Goal: Check status: Check status

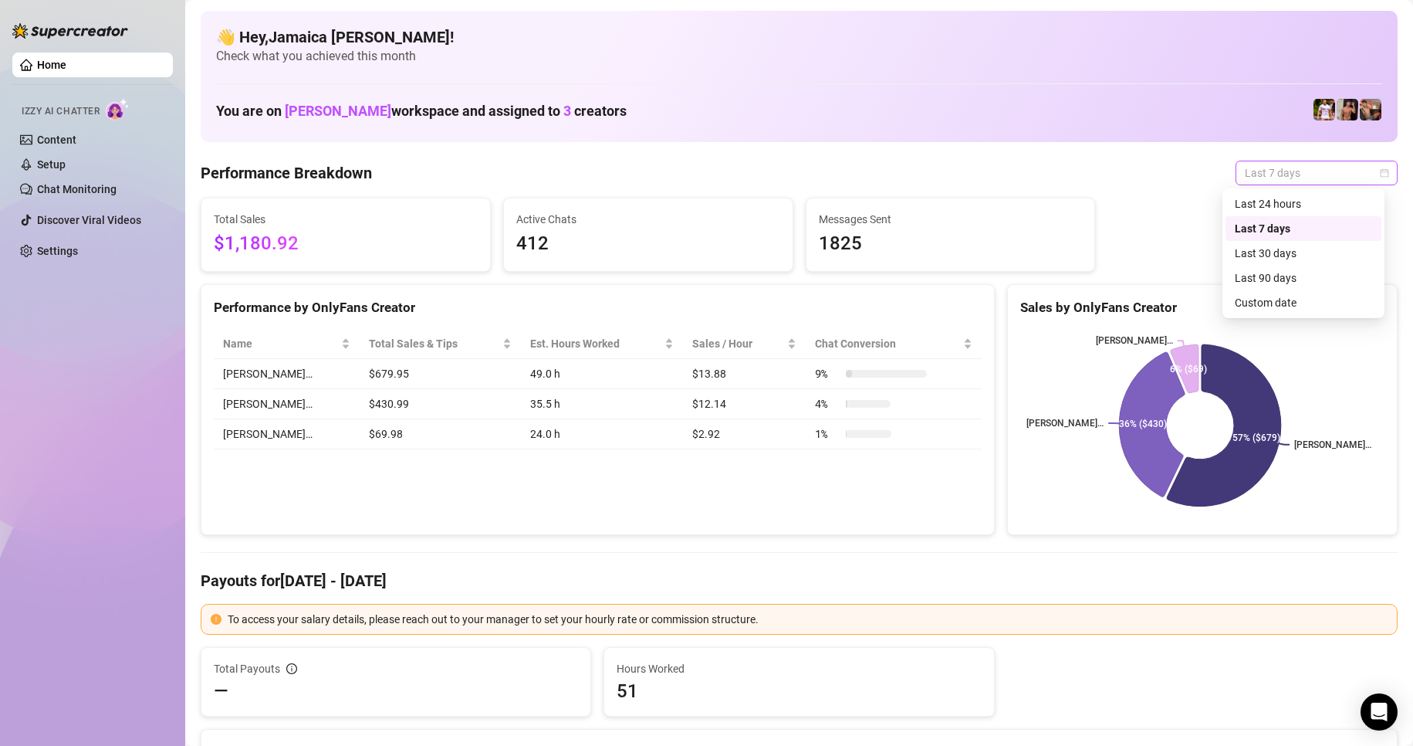
click at [886, 171] on span "Last 7 days" at bounding box center [1317, 172] width 144 height 23
drag, startPoint x: 1276, startPoint y: 201, endPoint x: 1165, endPoint y: 289, distance: 142.2
click at [886, 201] on div "Last 24 hours" at bounding box center [1303, 203] width 137 height 17
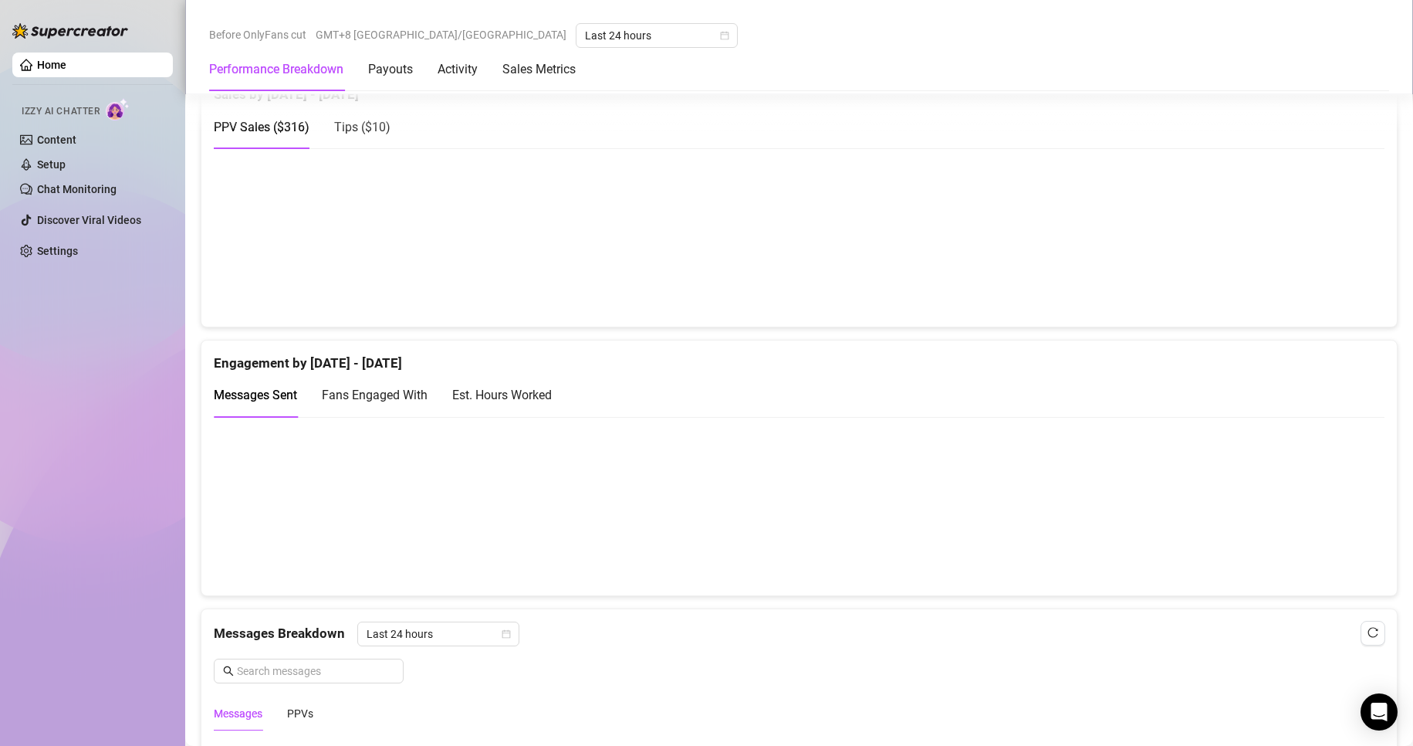
scroll to position [1013, 0]
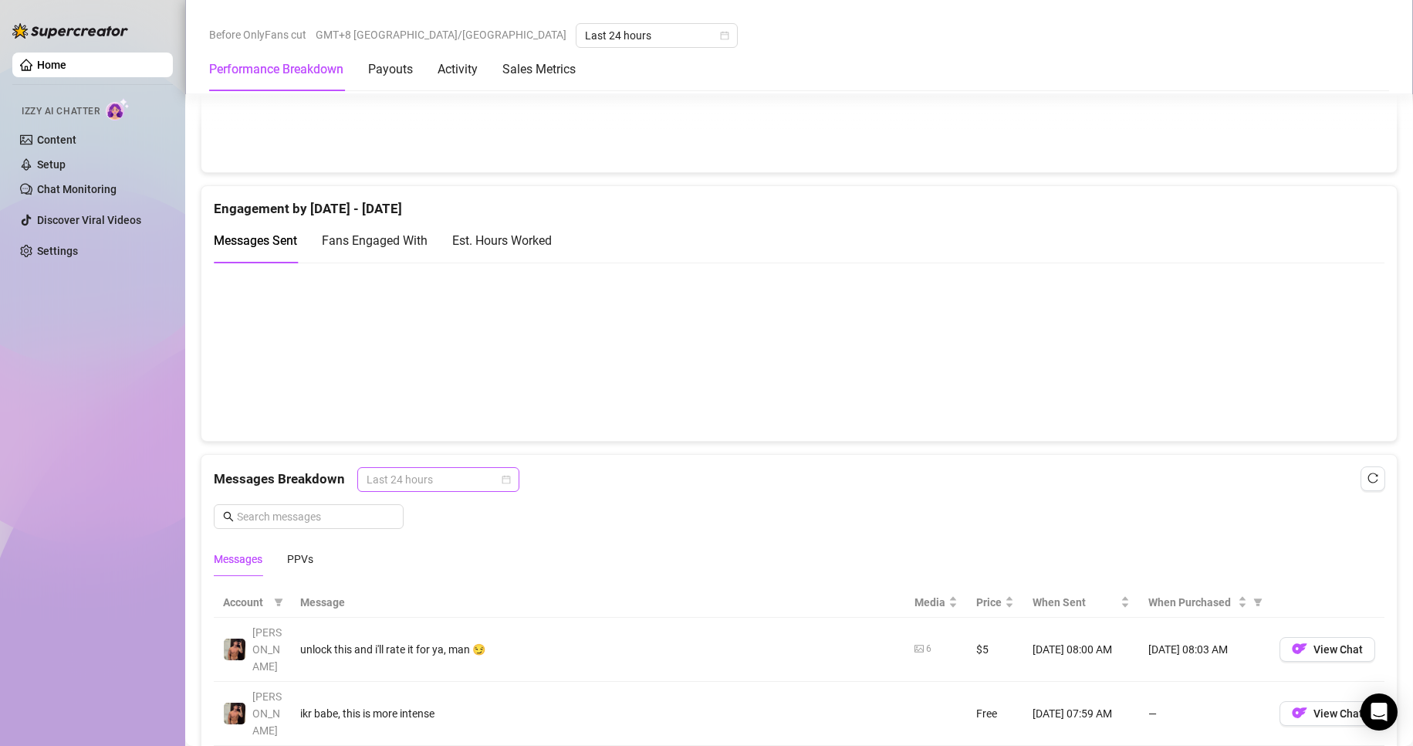
click at [449, 487] on span "Last 24 hours" at bounding box center [439, 479] width 144 height 23
click at [454, 507] on div "Last 24 hours" at bounding box center [436, 510] width 137 height 17
click at [306, 560] on div "PPVs" at bounding box center [300, 558] width 26 height 17
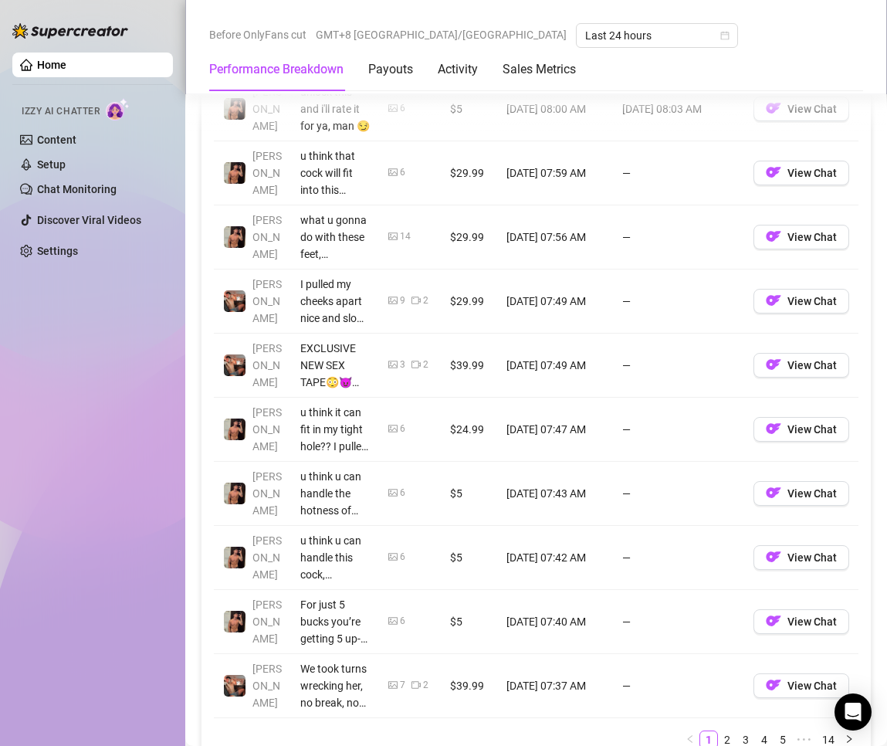
scroll to position [1648, 0]
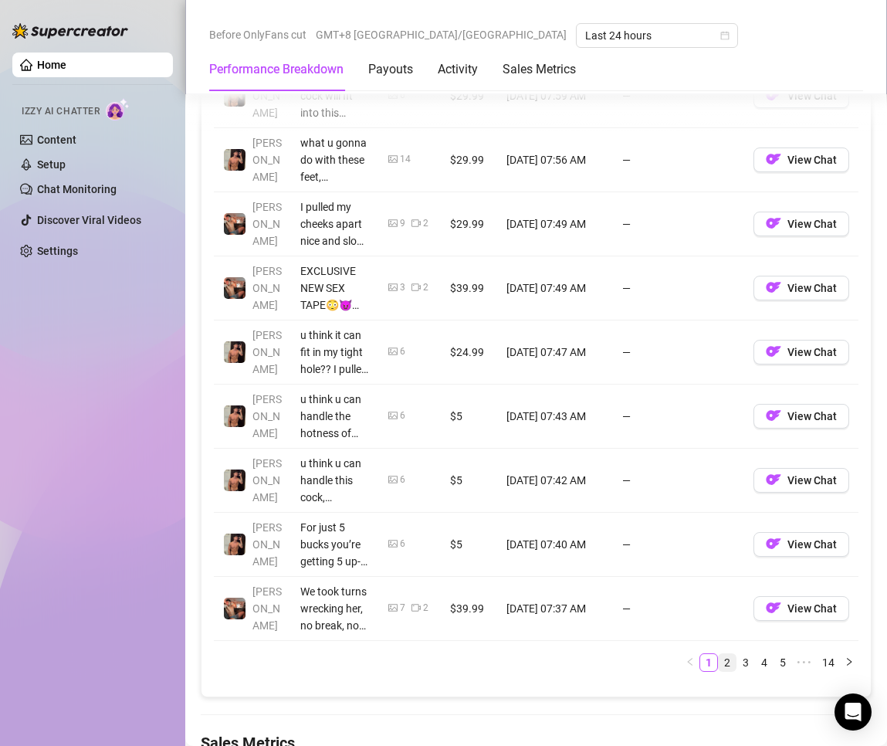
click at [719, 663] on link "2" at bounding box center [727, 662] width 17 height 17
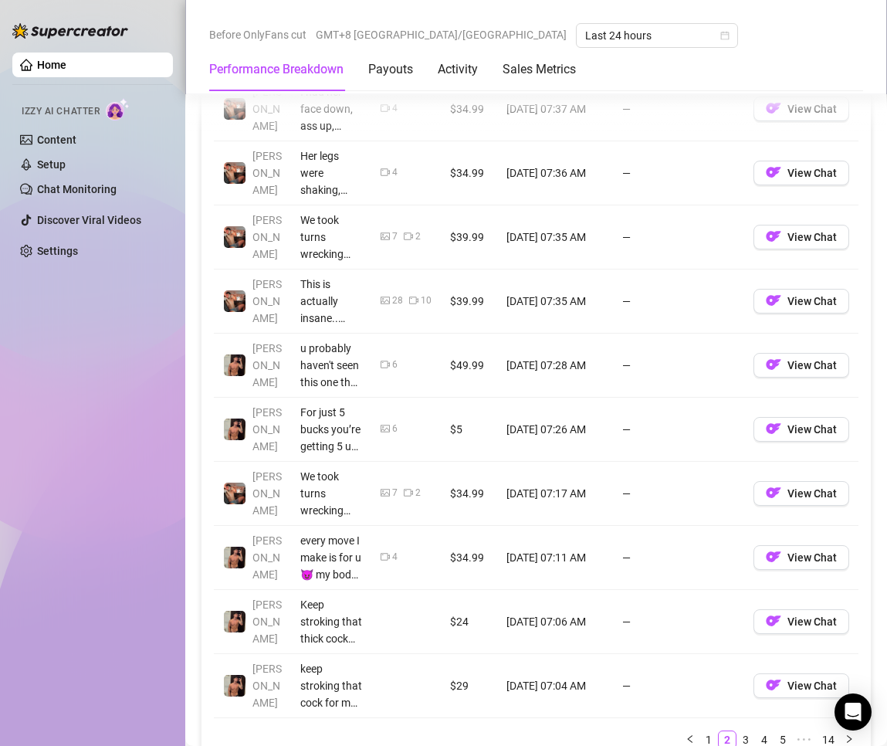
scroll to position [1725, 0]
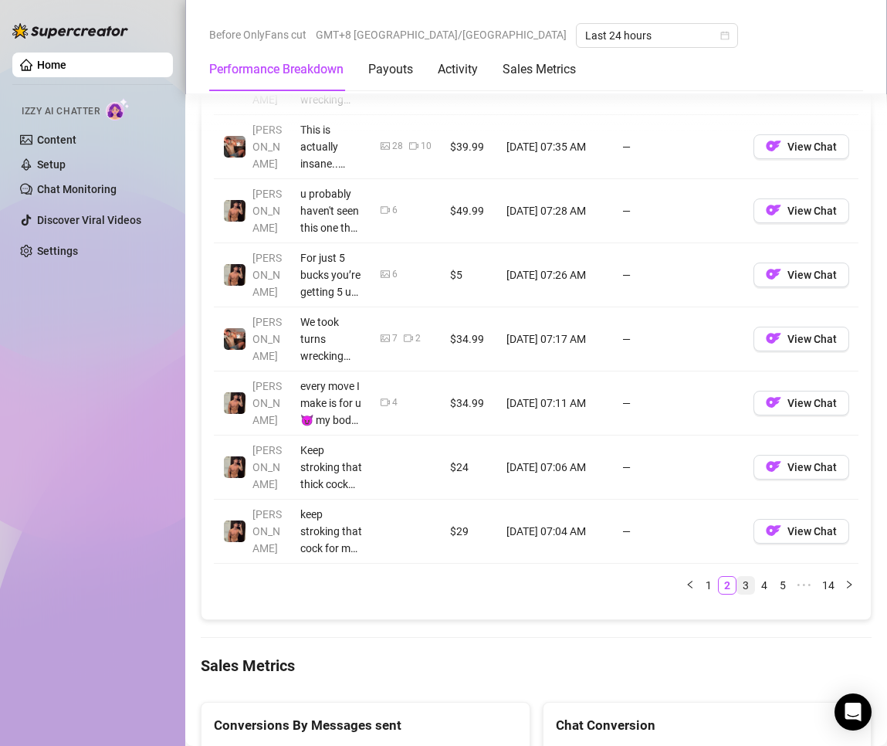
click at [737, 582] on link "3" at bounding box center [745, 585] width 17 height 17
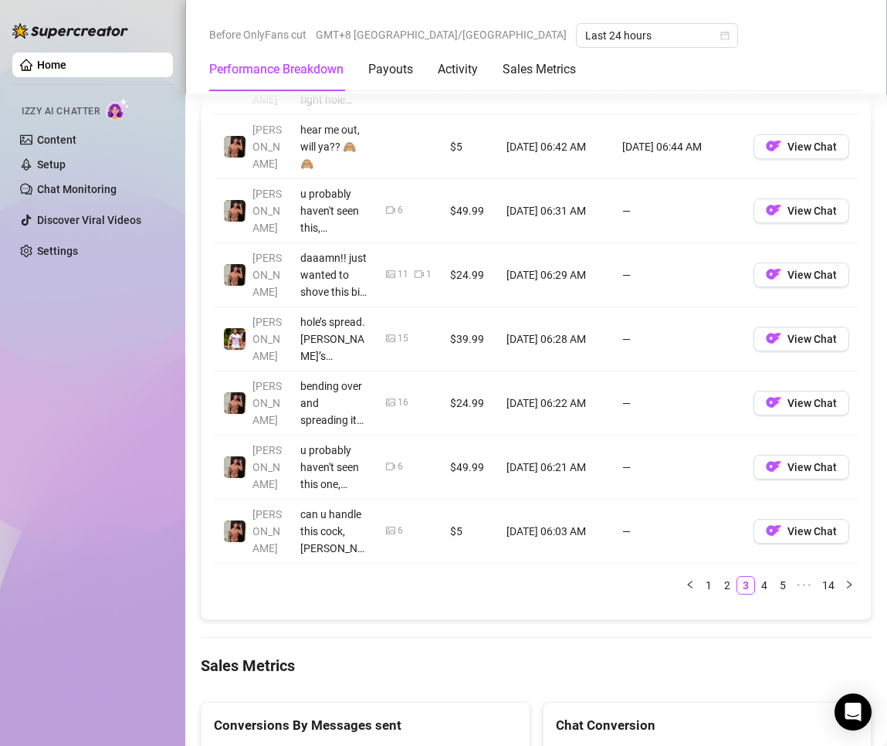
drag, startPoint x: 750, startPoint y: 587, endPoint x: 611, endPoint y: 597, distance: 140.1
click at [756, 586] on link "4" at bounding box center [764, 585] width 17 height 17
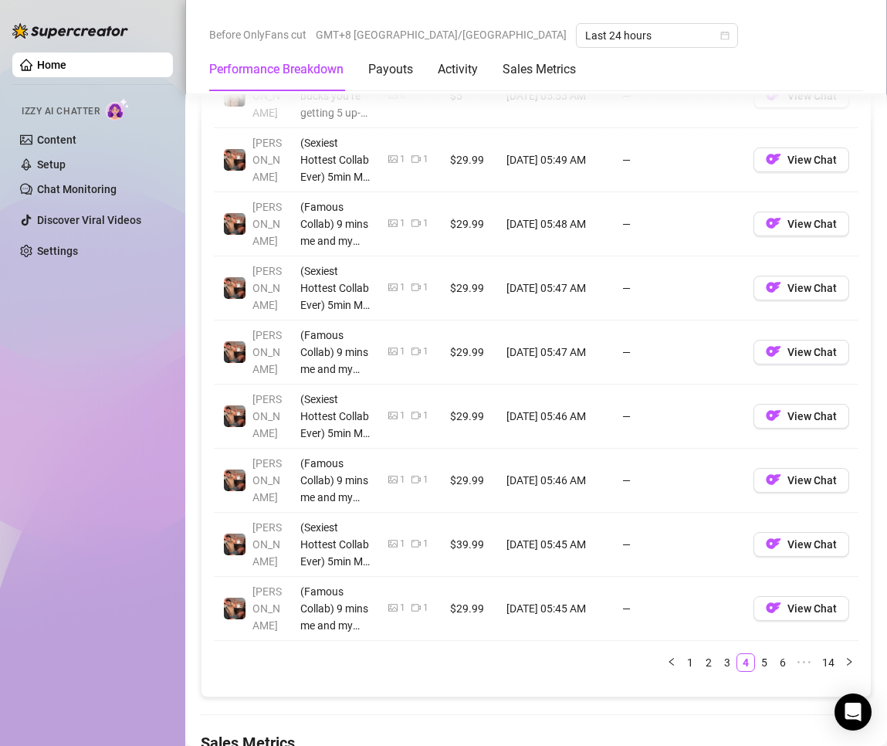
scroll to position [1802, 0]
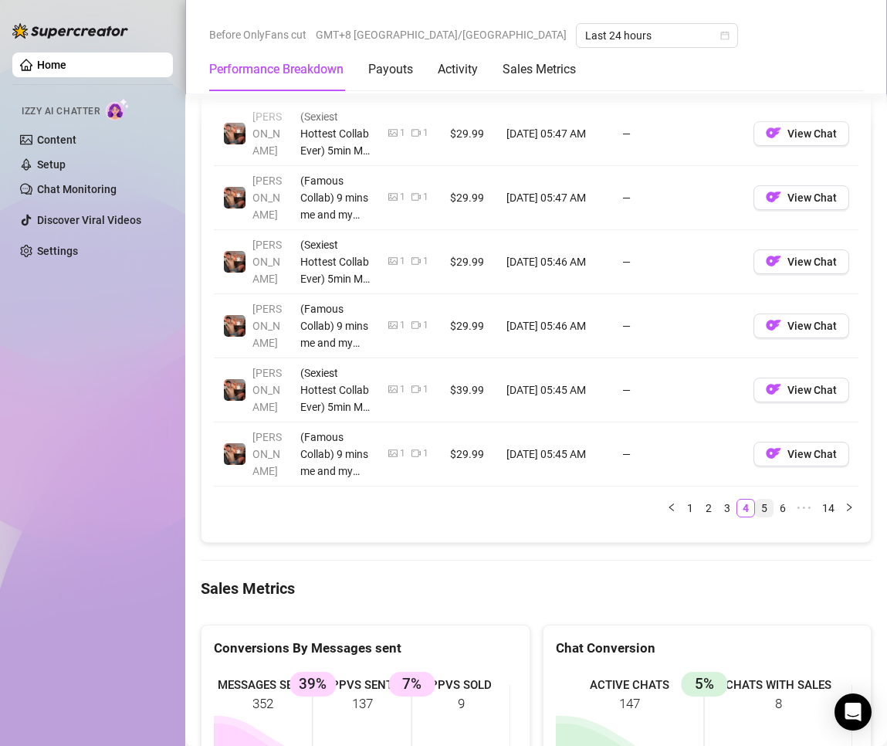
click at [756, 509] on link "5" at bounding box center [764, 507] width 17 height 17
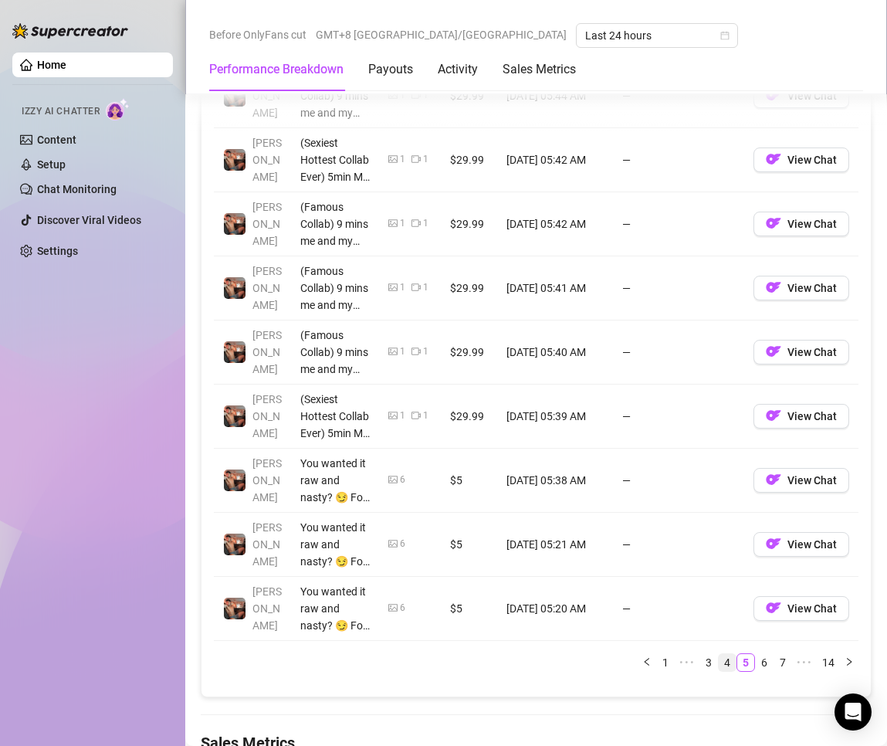
scroll to position [1725, 0]
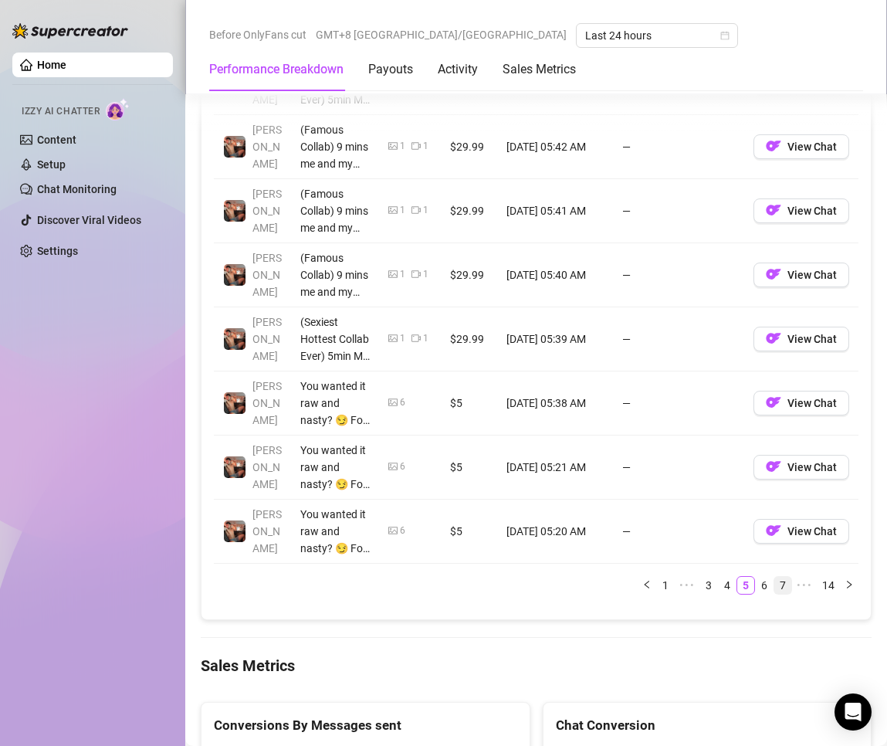
click at [756, 583] on link "6" at bounding box center [764, 585] width 17 height 17
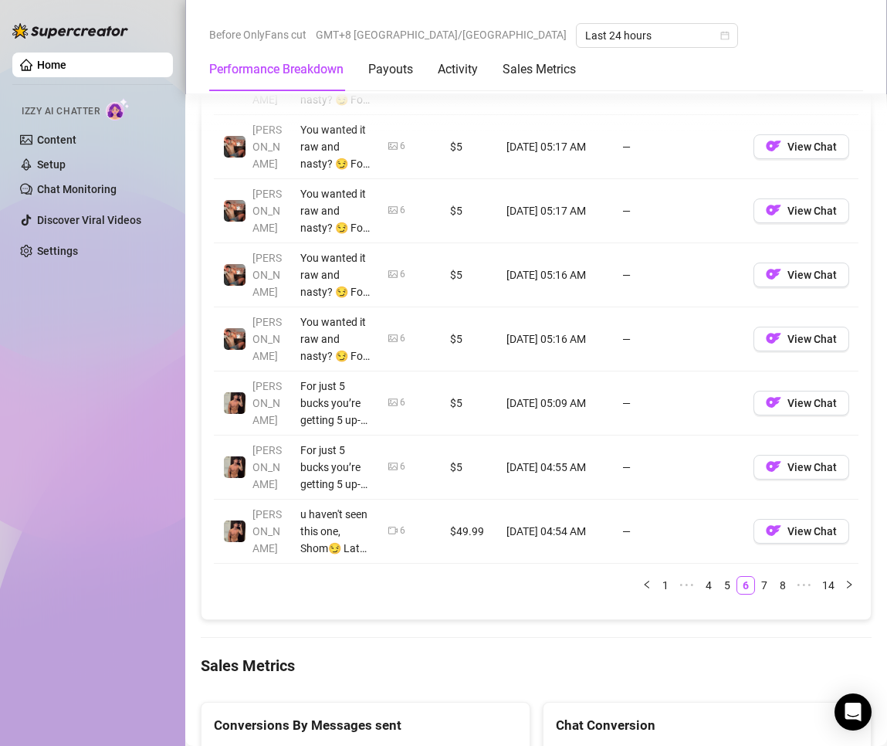
scroll to position [1802, 0]
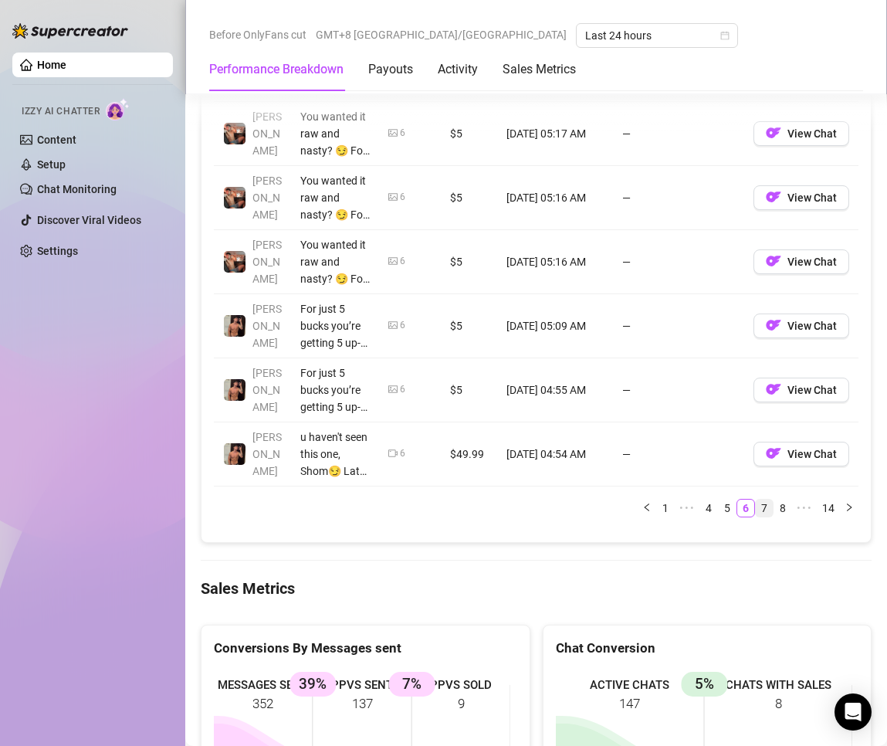
click at [756, 510] on link "7" at bounding box center [764, 507] width 17 height 17
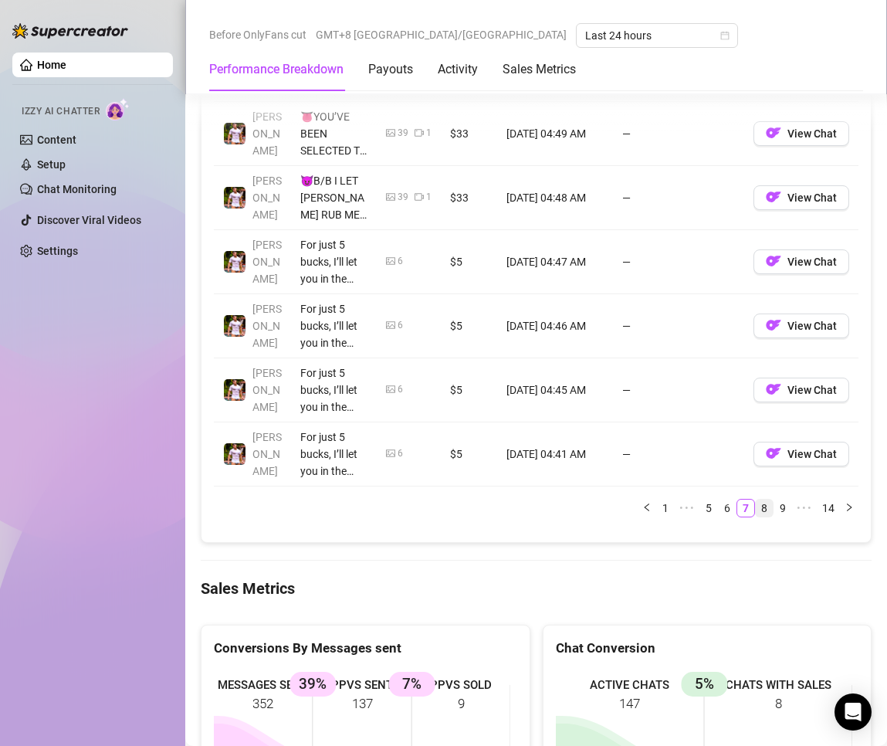
click at [756, 510] on link "8" at bounding box center [764, 507] width 17 height 17
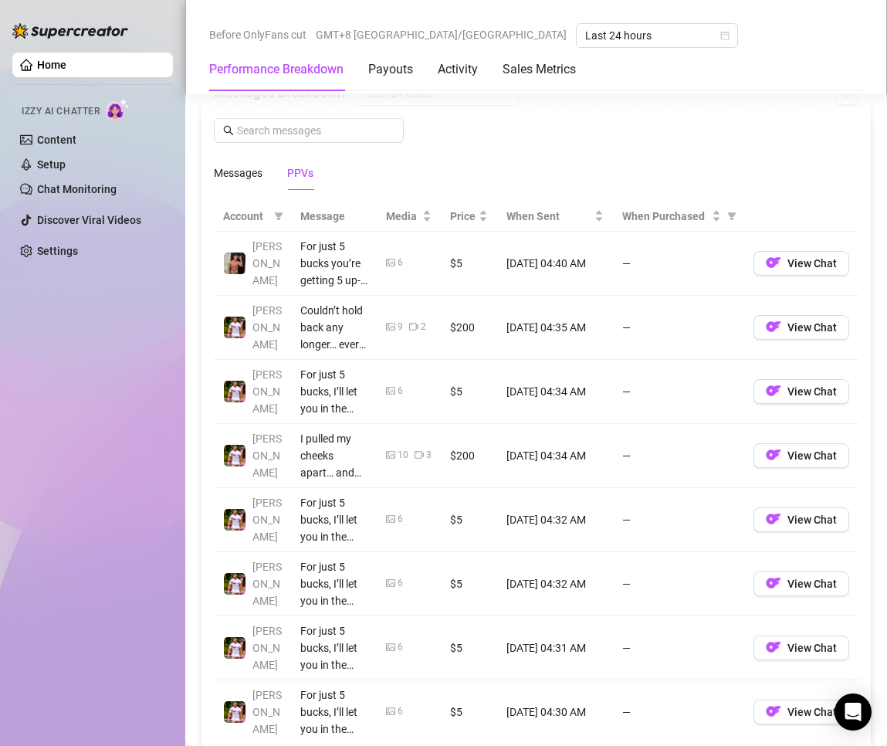
scroll to position [1725, 0]
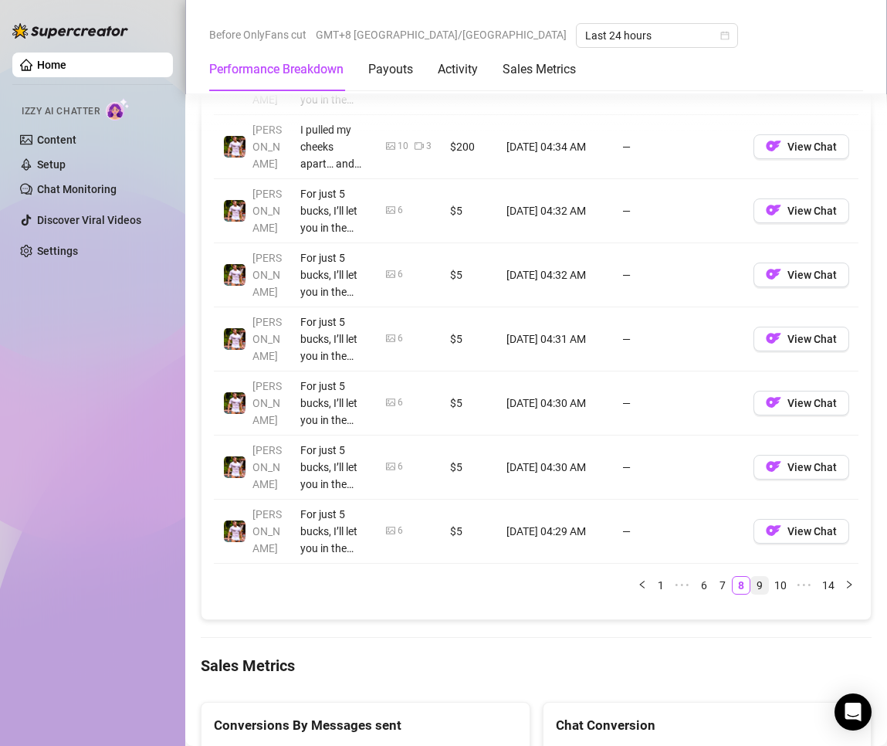
click at [751, 581] on link "9" at bounding box center [759, 585] width 17 height 17
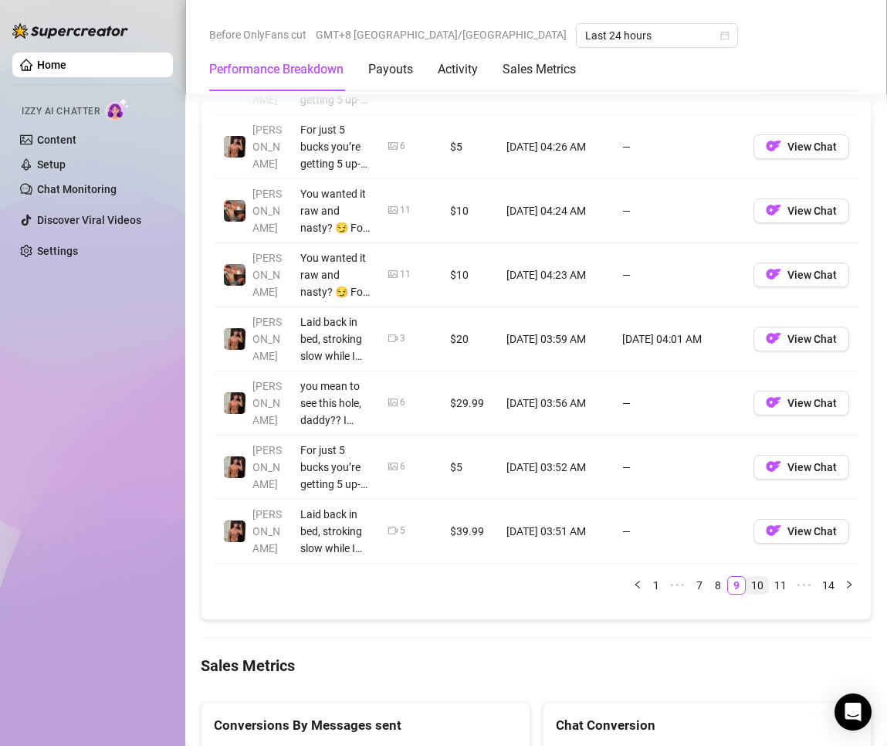
click at [746, 584] on link "10" at bounding box center [757, 585] width 22 height 17
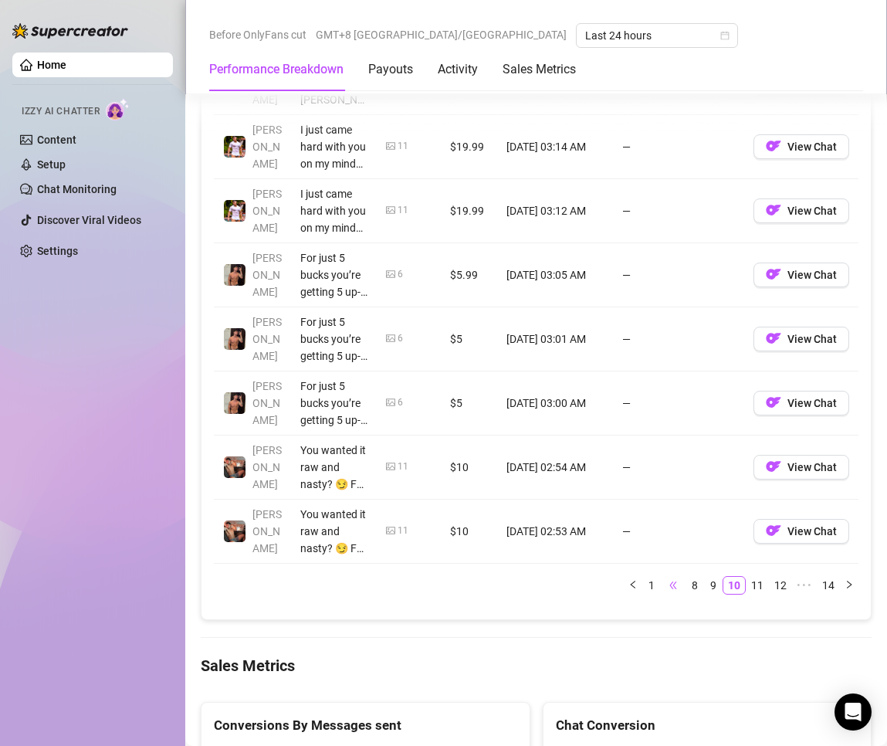
drag, startPoint x: 744, startPoint y: 579, endPoint x: 674, endPoint y: 577, distance: 70.3
click at [746, 579] on link "11" at bounding box center [757, 585] width 22 height 17
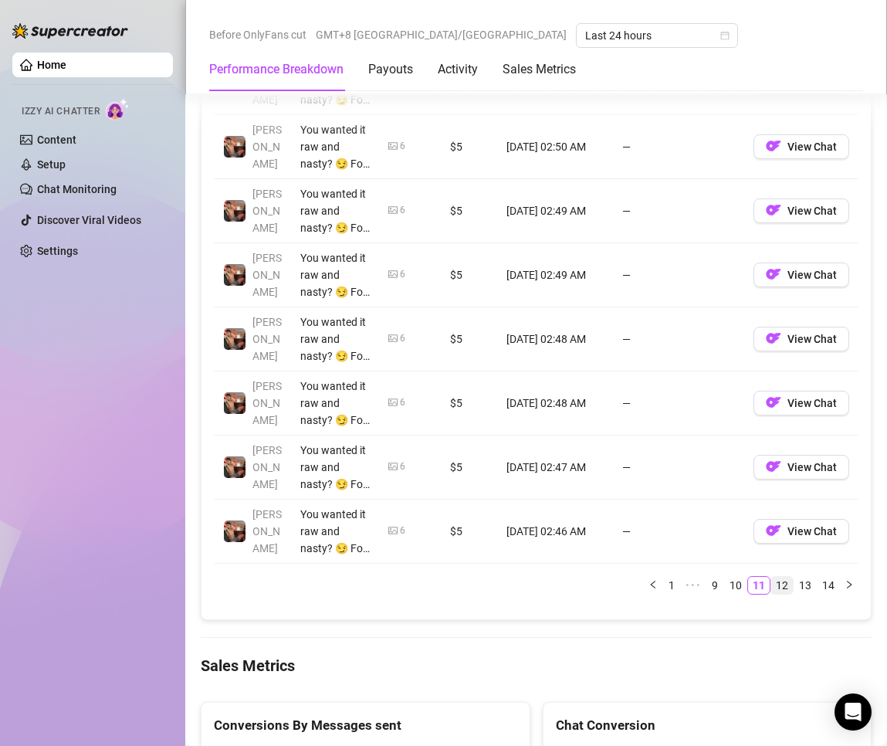
drag, startPoint x: 772, startPoint y: 578, endPoint x: 763, endPoint y: 583, distance: 9.7
click at [771, 579] on link "12" at bounding box center [782, 585] width 22 height 17
drag, startPoint x: 784, startPoint y: 585, endPoint x: 769, endPoint y: 588, distance: 15.0
click at [794, 585] on link "13" at bounding box center [805, 585] width 22 height 17
click at [817, 587] on link "14" at bounding box center [828, 585] width 22 height 17
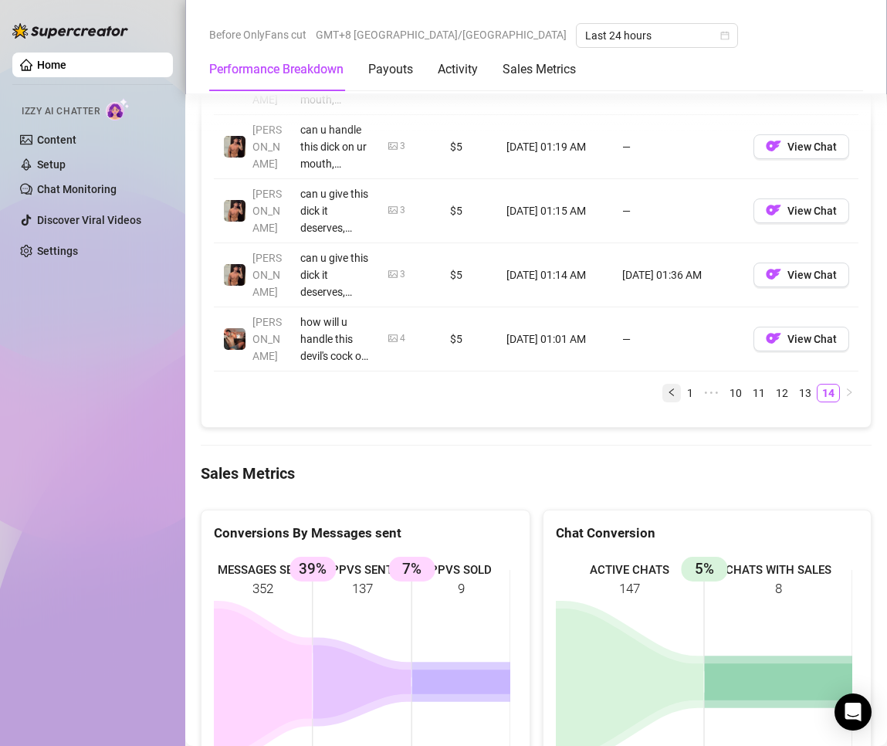
click at [662, 398] on button "button" at bounding box center [671, 393] width 19 height 19
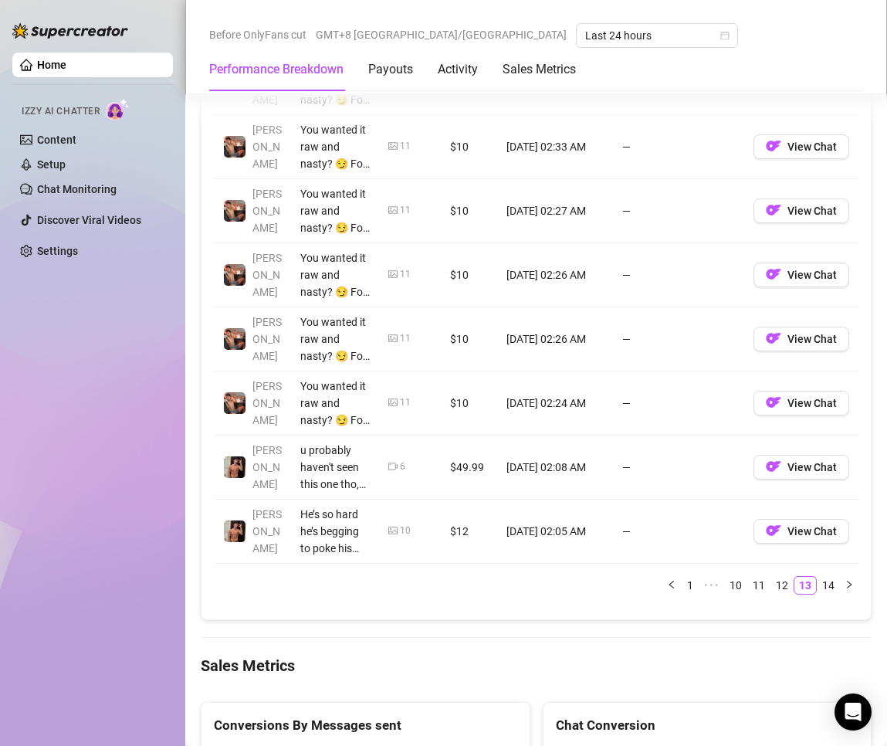
click at [394, 557] on td "10" at bounding box center [410, 531] width 62 height 64
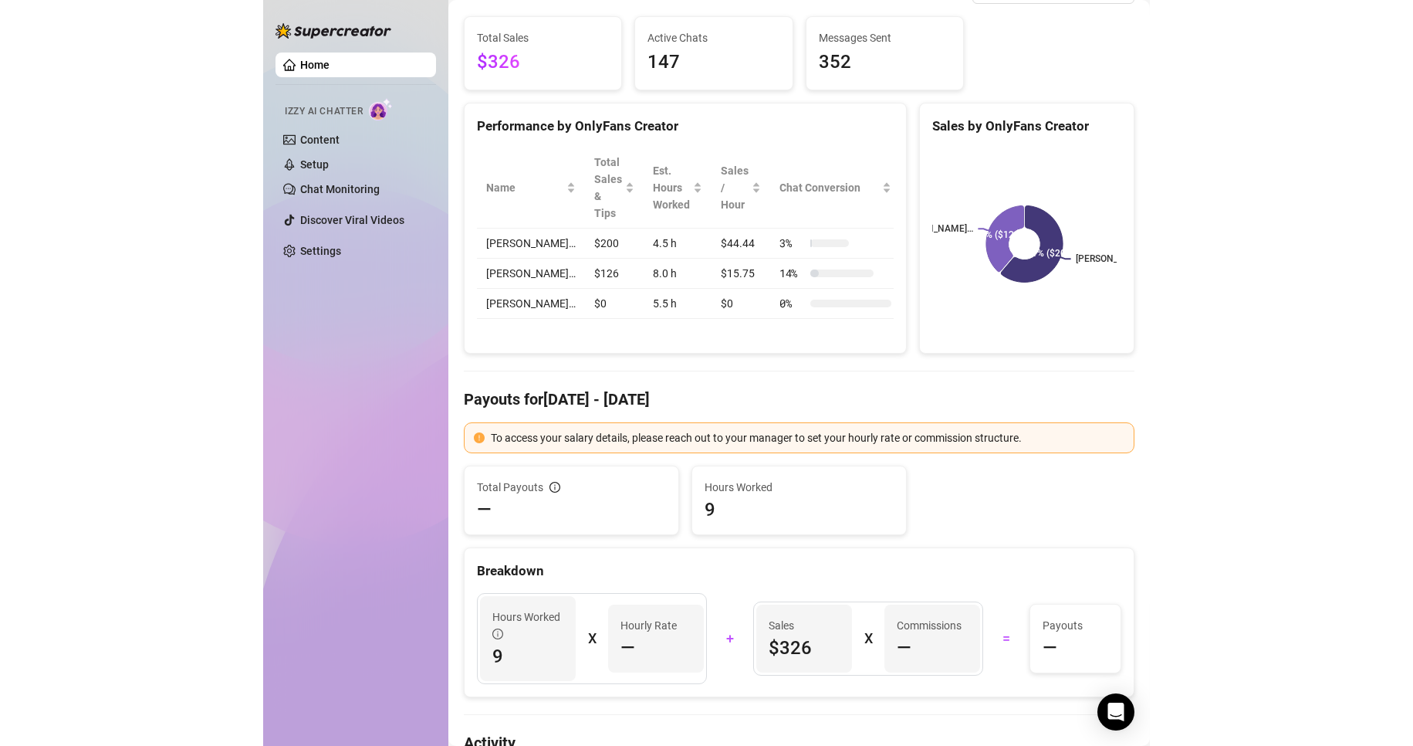
scroll to position [0, 0]
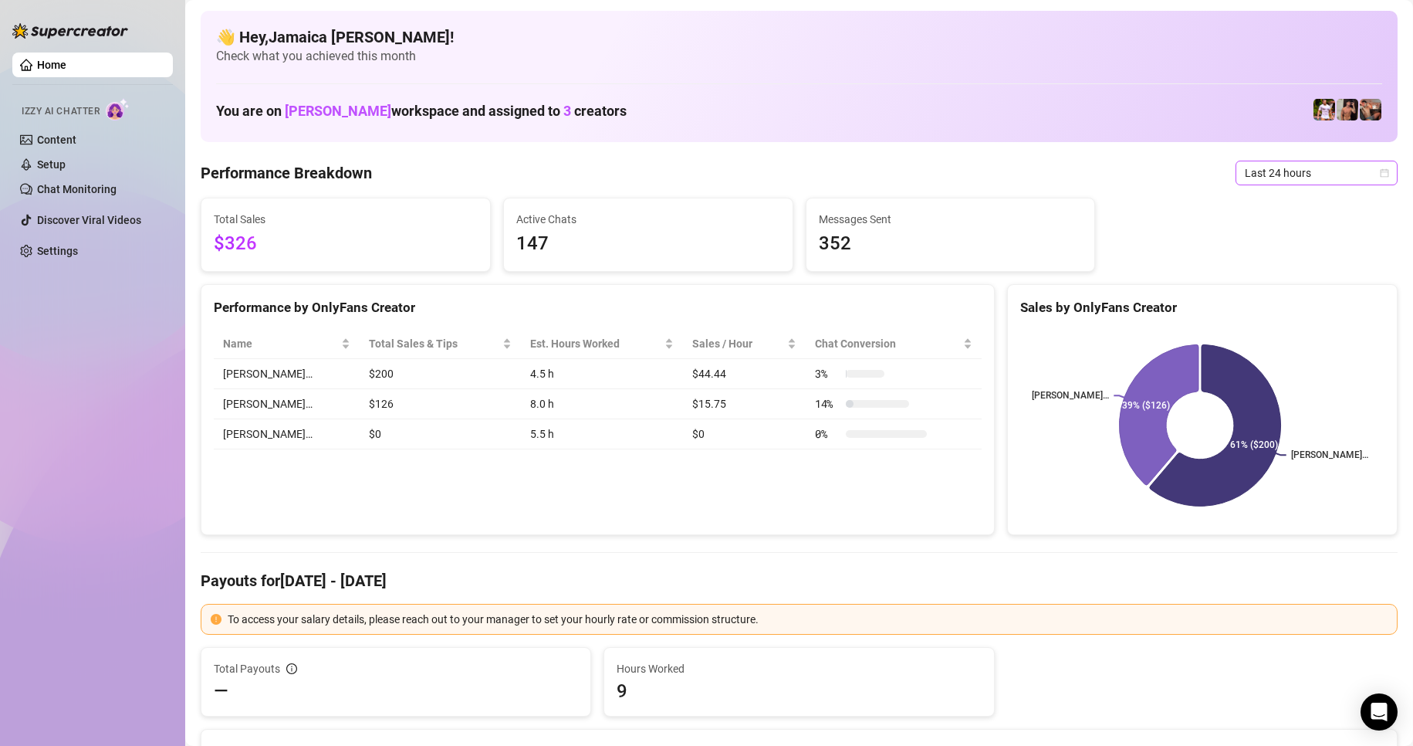
click at [886, 176] on span "Last 24 hours" at bounding box center [1317, 172] width 144 height 23
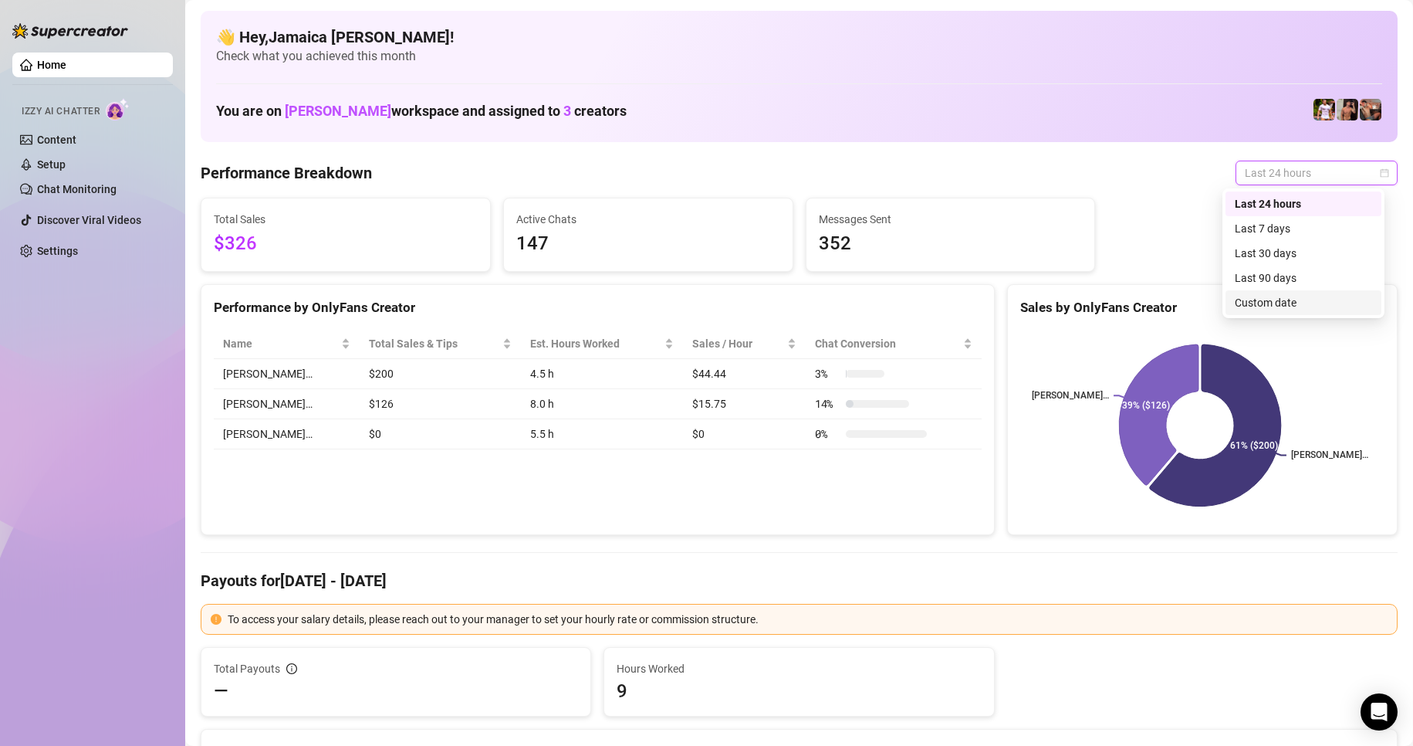
click at [886, 309] on div "Custom date" at bounding box center [1303, 302] width 137 height 17
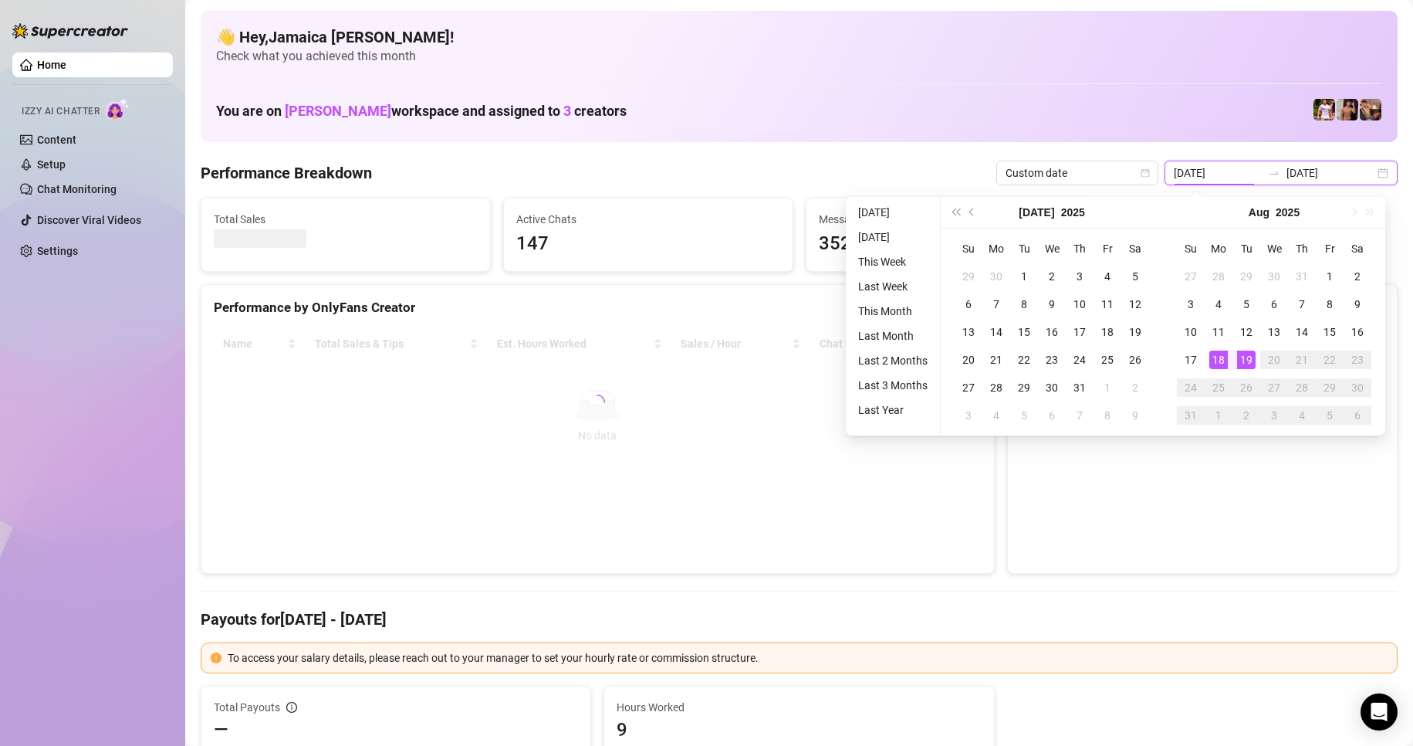
click at [886, 171] on input "[DATE]" at bounding box center [1218, 172] width 88 height 17
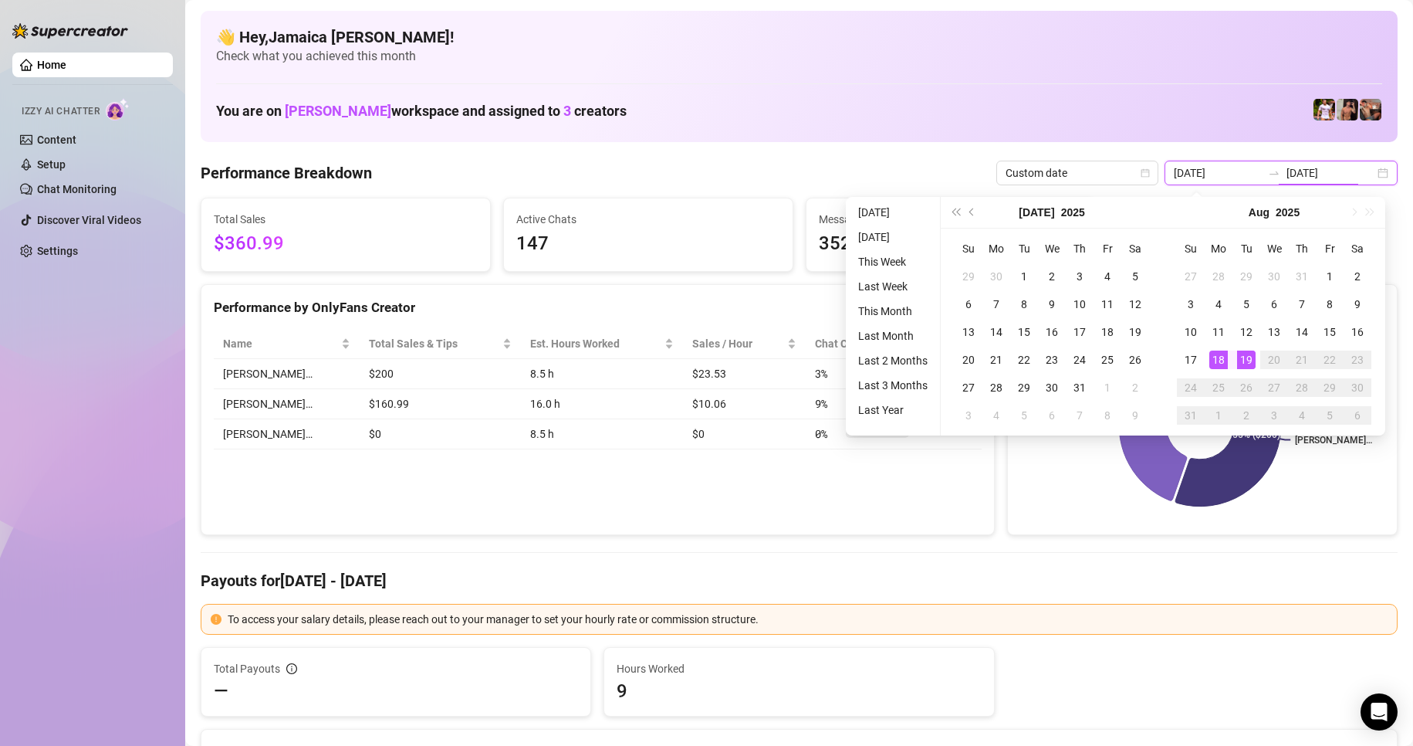
click at [886, 174] on input "[DATE]" at bounding box center [1331, 172] width 88 height 17
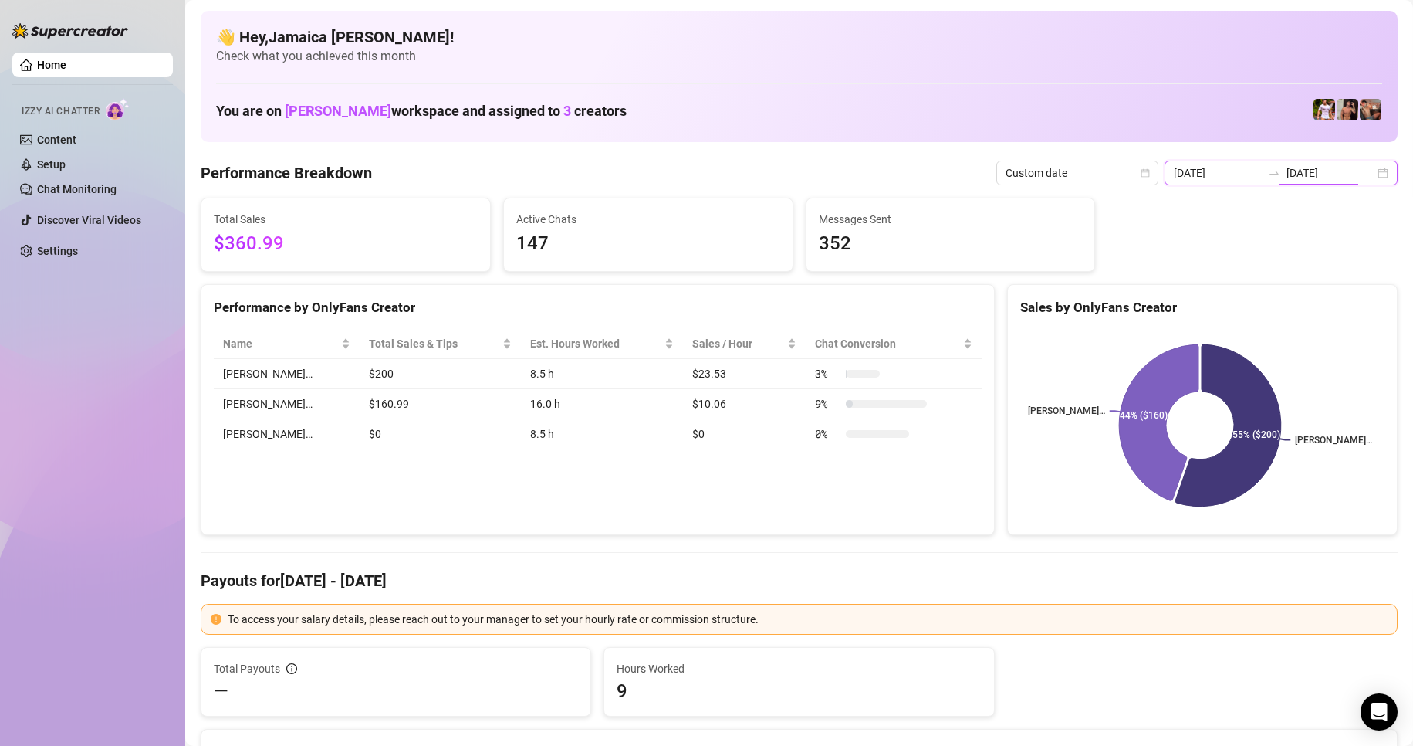
click at [886, 167] on input "[DATE]" at bounding box center [1218, 172] width 88 height 17
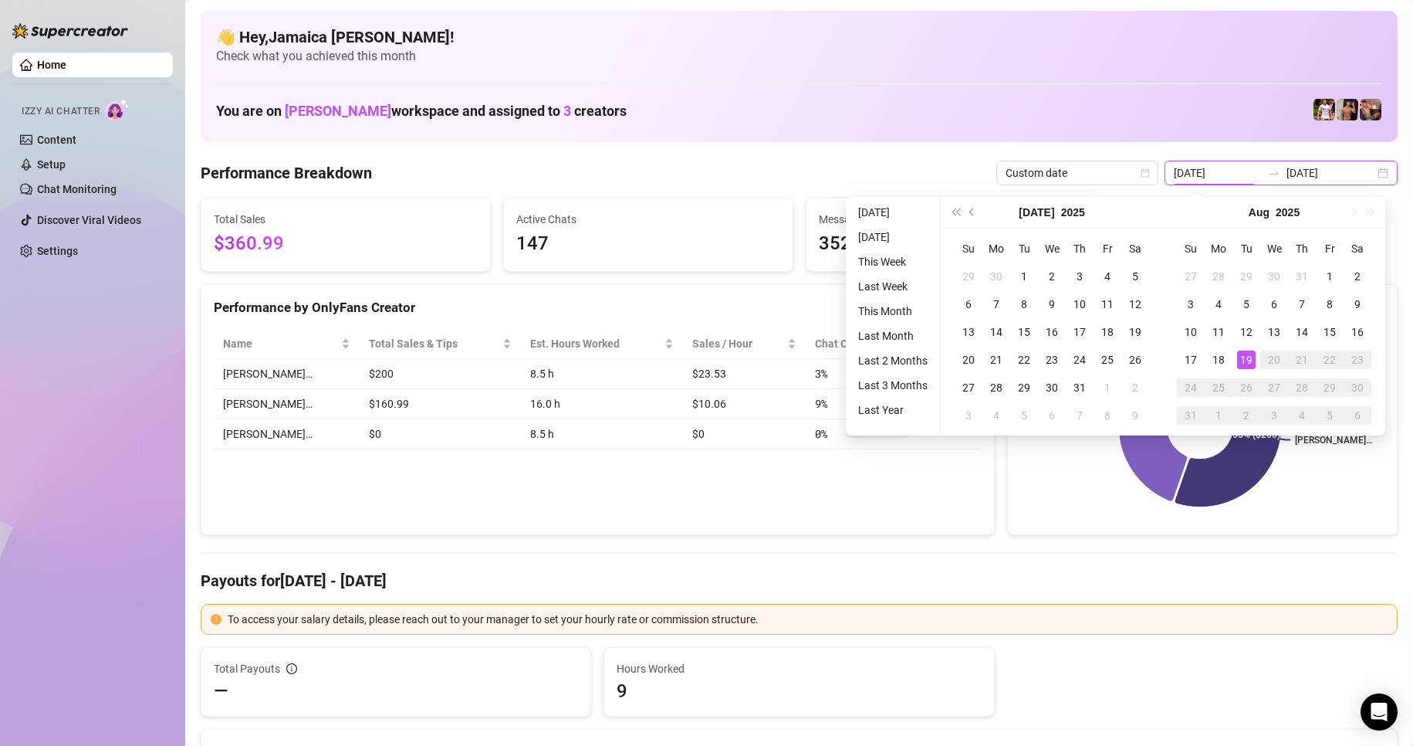
type input "[DATE]"
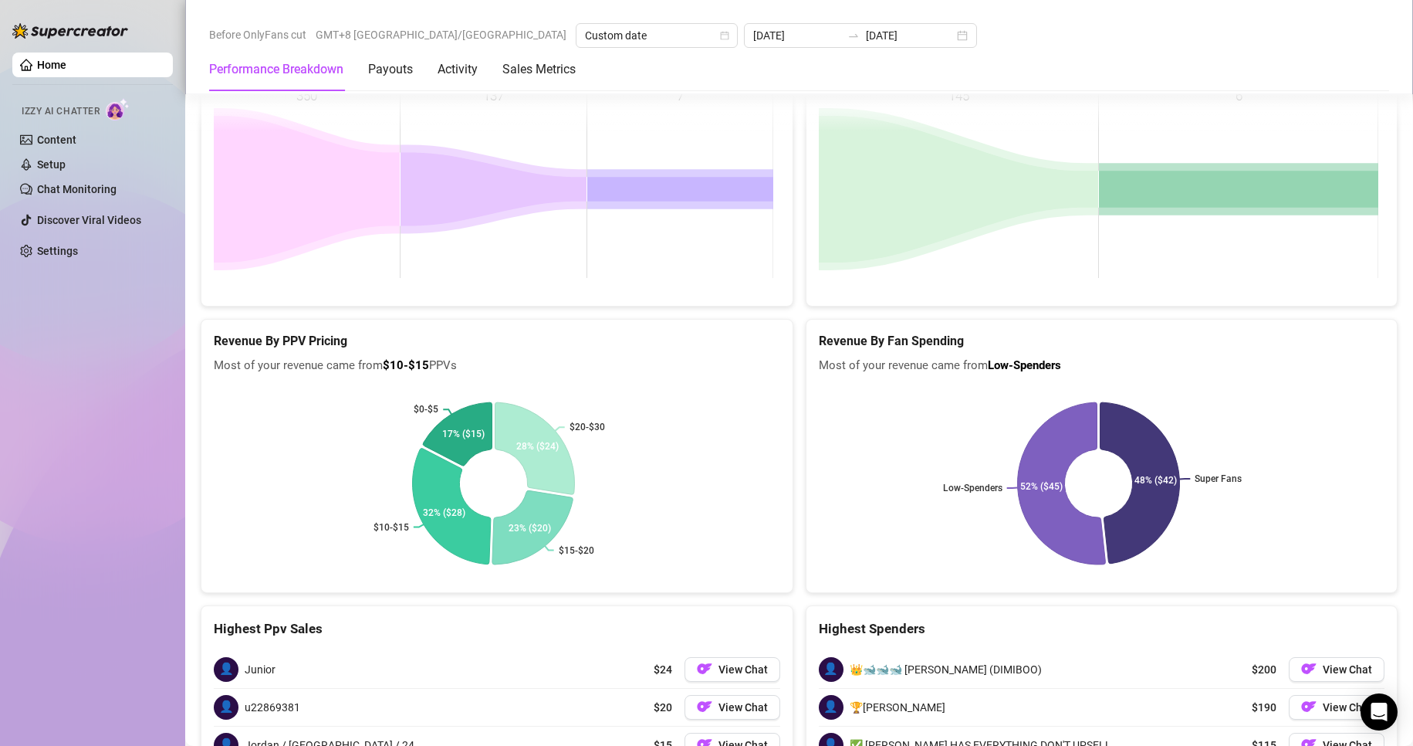
scroll to position [2557, 0]
